Goal: Find specific page/section: Find specific page/section

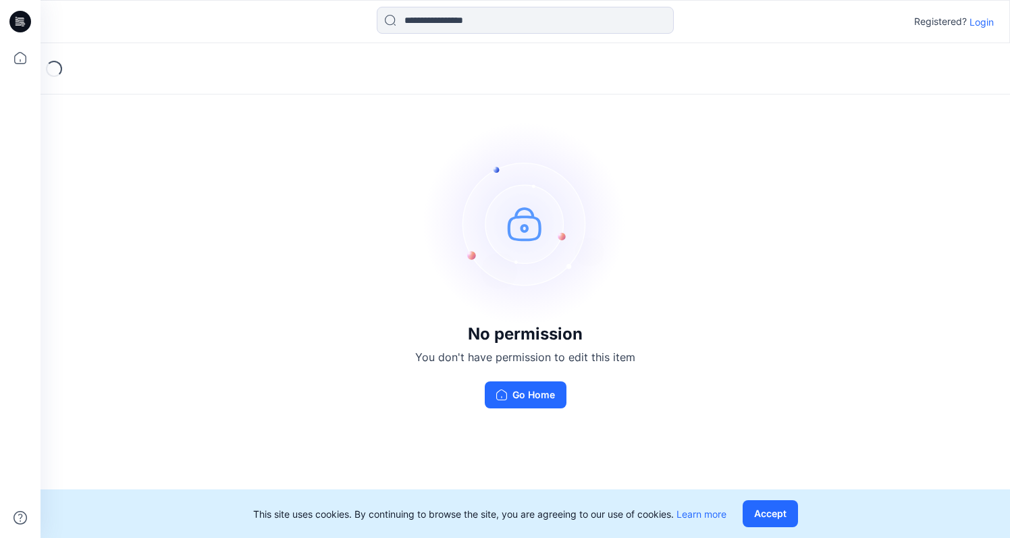
click at [981, 27] on p "Login" at bounding box center [982, 22] width 24 height 14
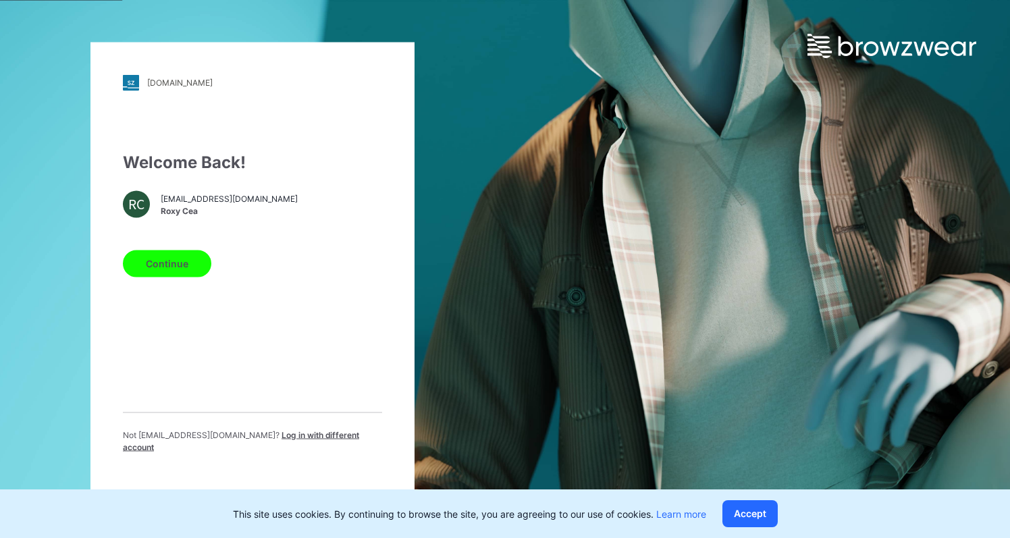
click at [168, 277] on button "Continue" at bounding box center [167, 263] width 88 height 27
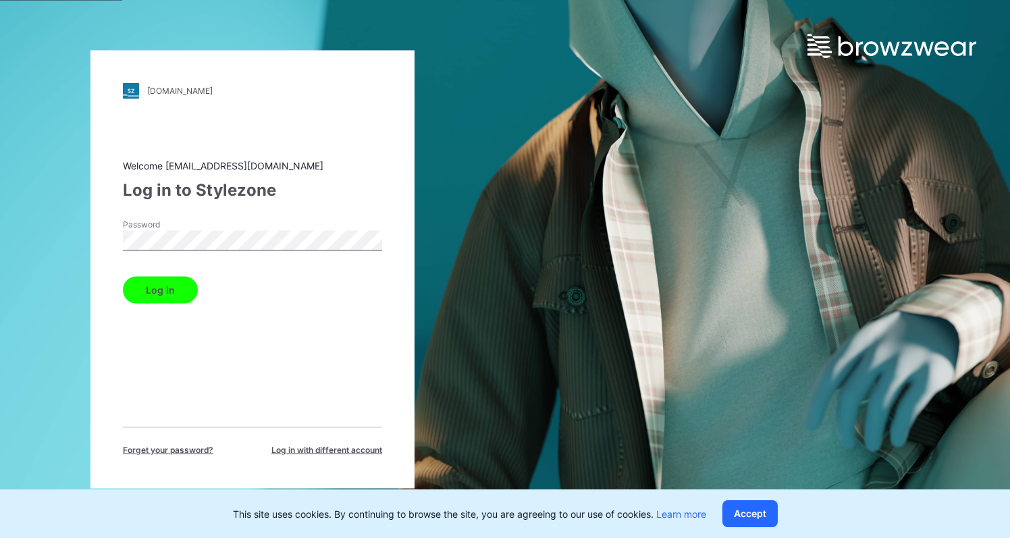
click at [163, 288] on button "Log in" at bounding box center [160, 289] width 75 height 27
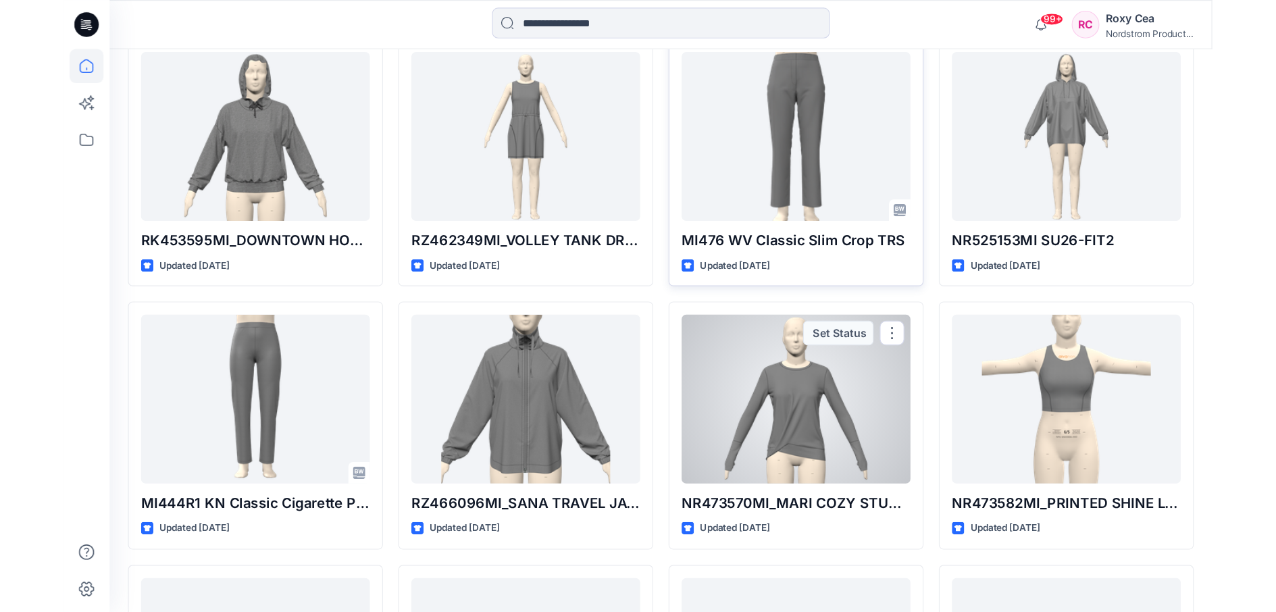
scroll to position [420, 0]
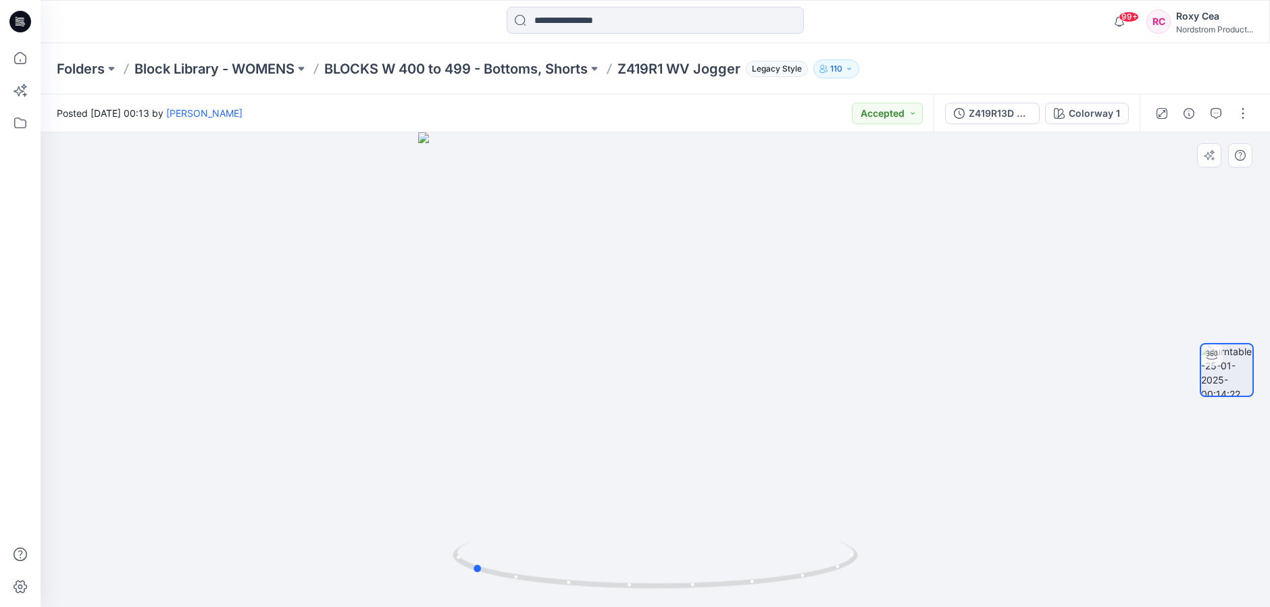
drag, startPoint x: 710, startPoint y: 290, endPoint x: 526, endPoint y: 295, distance: 183.8
click at [526, 295] on div at bounding box center [655, 369] width 1229 height 475
drag, startPoint x: 728, startPoint y: 360, endPoint x: 531, endPoint y: 384, distance: 197.9
click at [531, 384] on div at bounding box center [655, 369] width 1229 height 475
drag, startPoint x: 721, startPoint y: 405, endPoint x: 726, endPoint y: 422, distance: 18.2
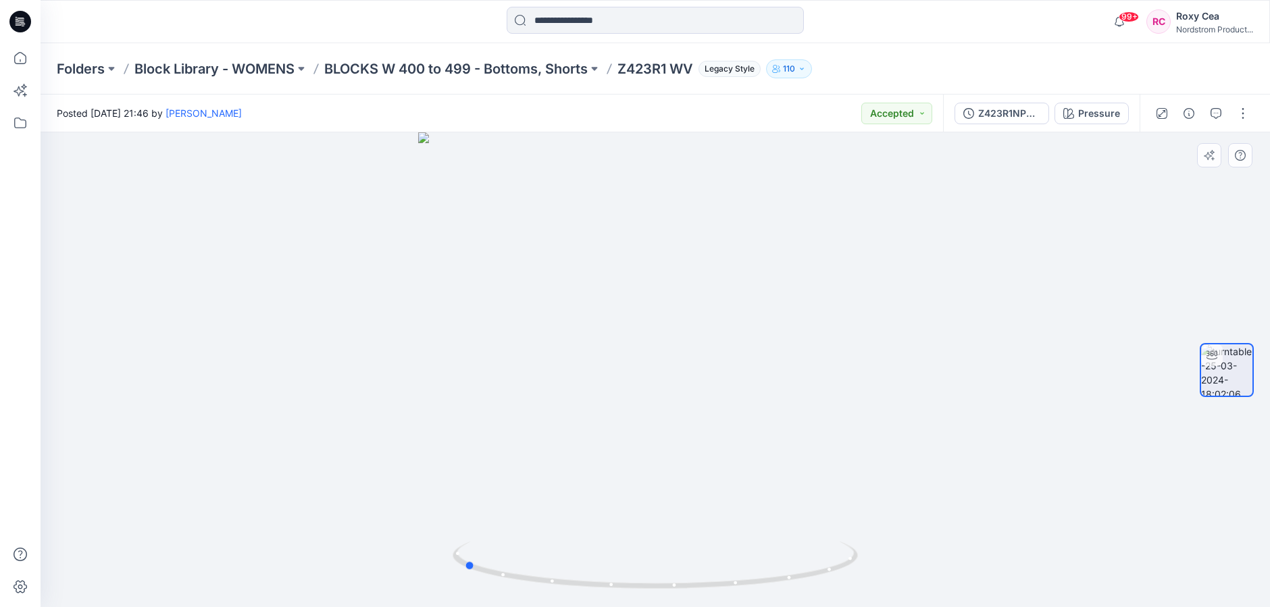
click at [726, 422] on div at bounding box center [655, 369] width 1229 height 475
